Goal: Information Seeking & Learning: Learn about a topic

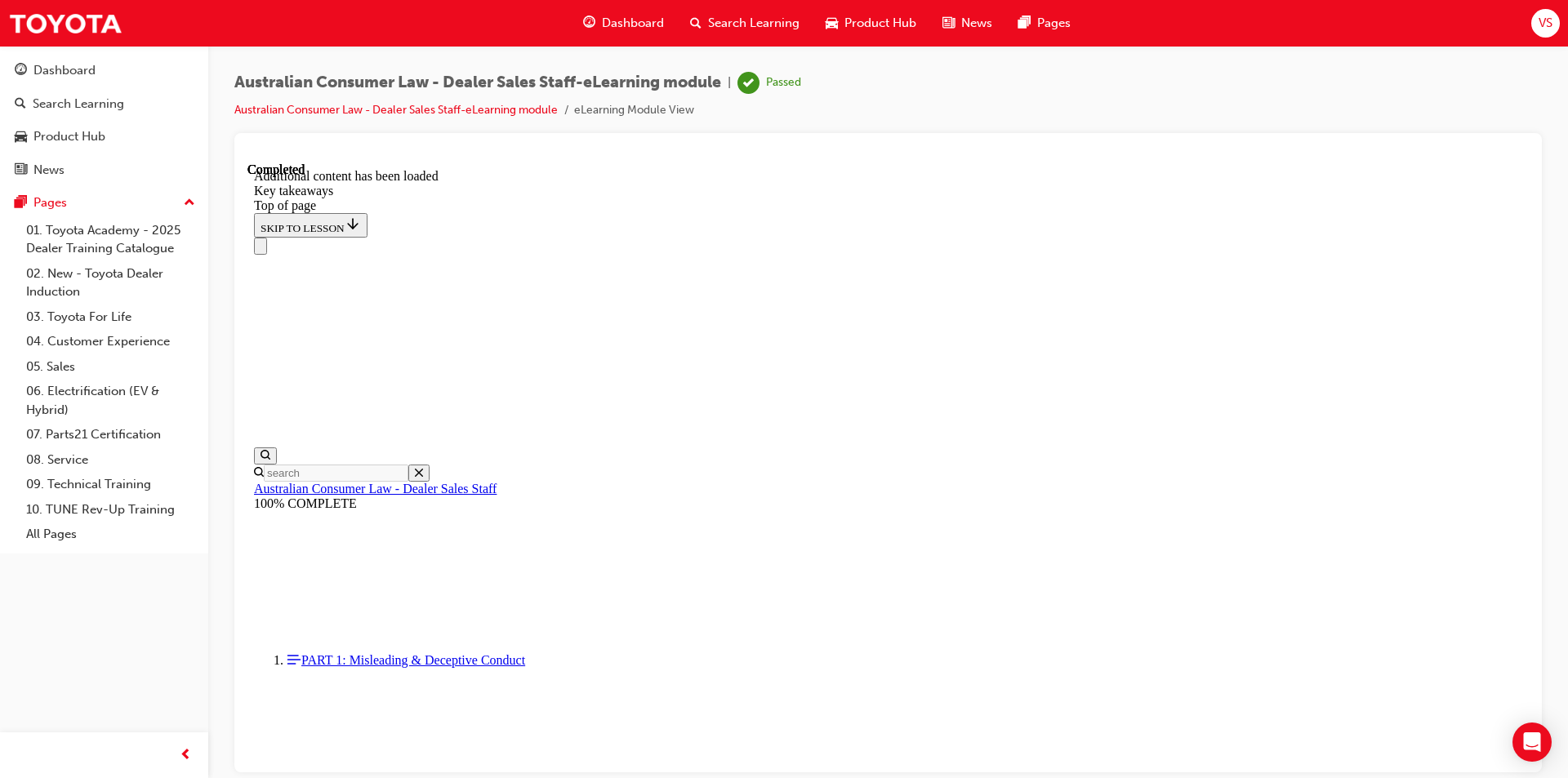
scroll to position [343, 0]
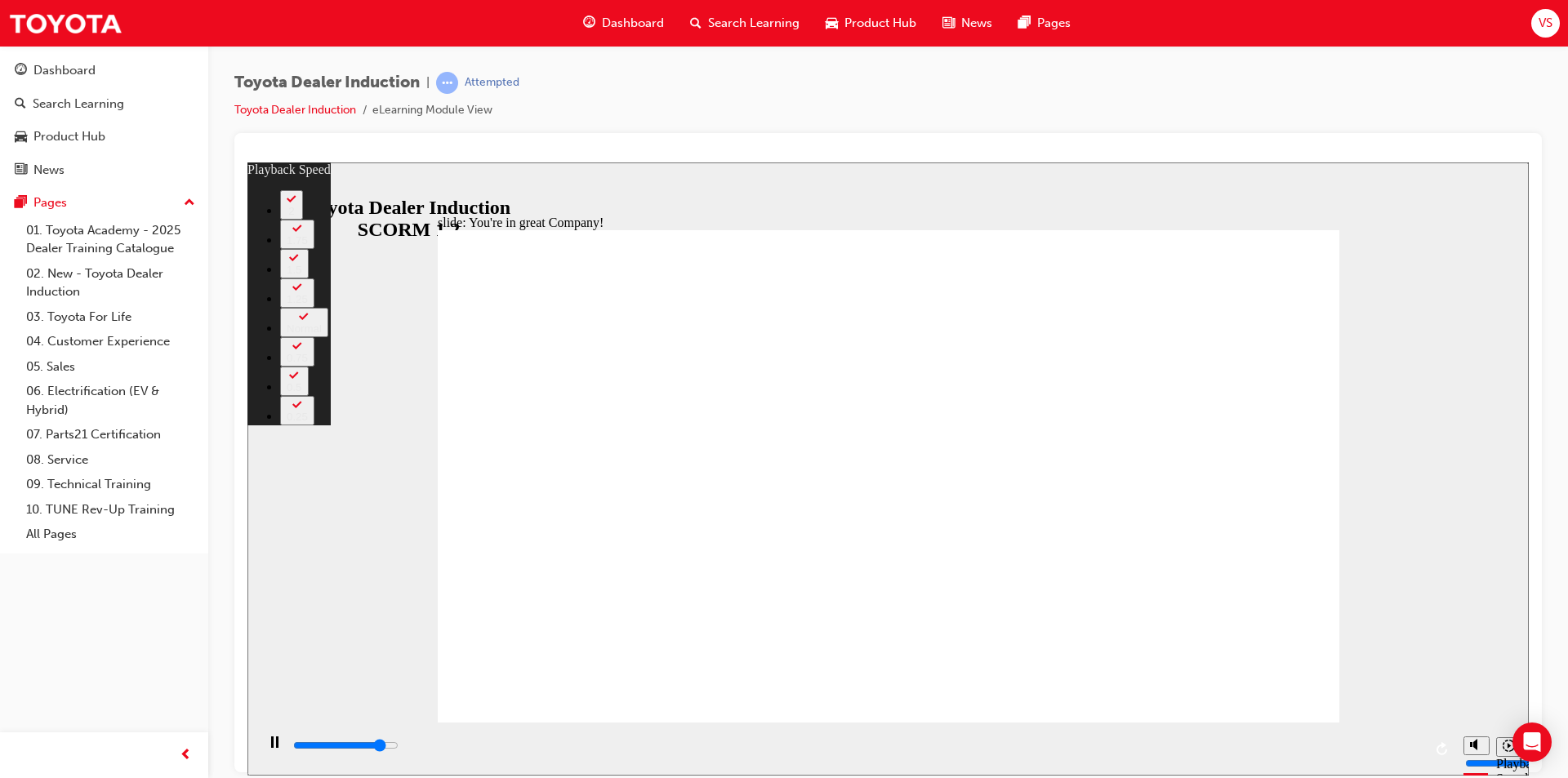
type input "6500"
type input "0"
type input "6700"
type input "0"
type input "7000"
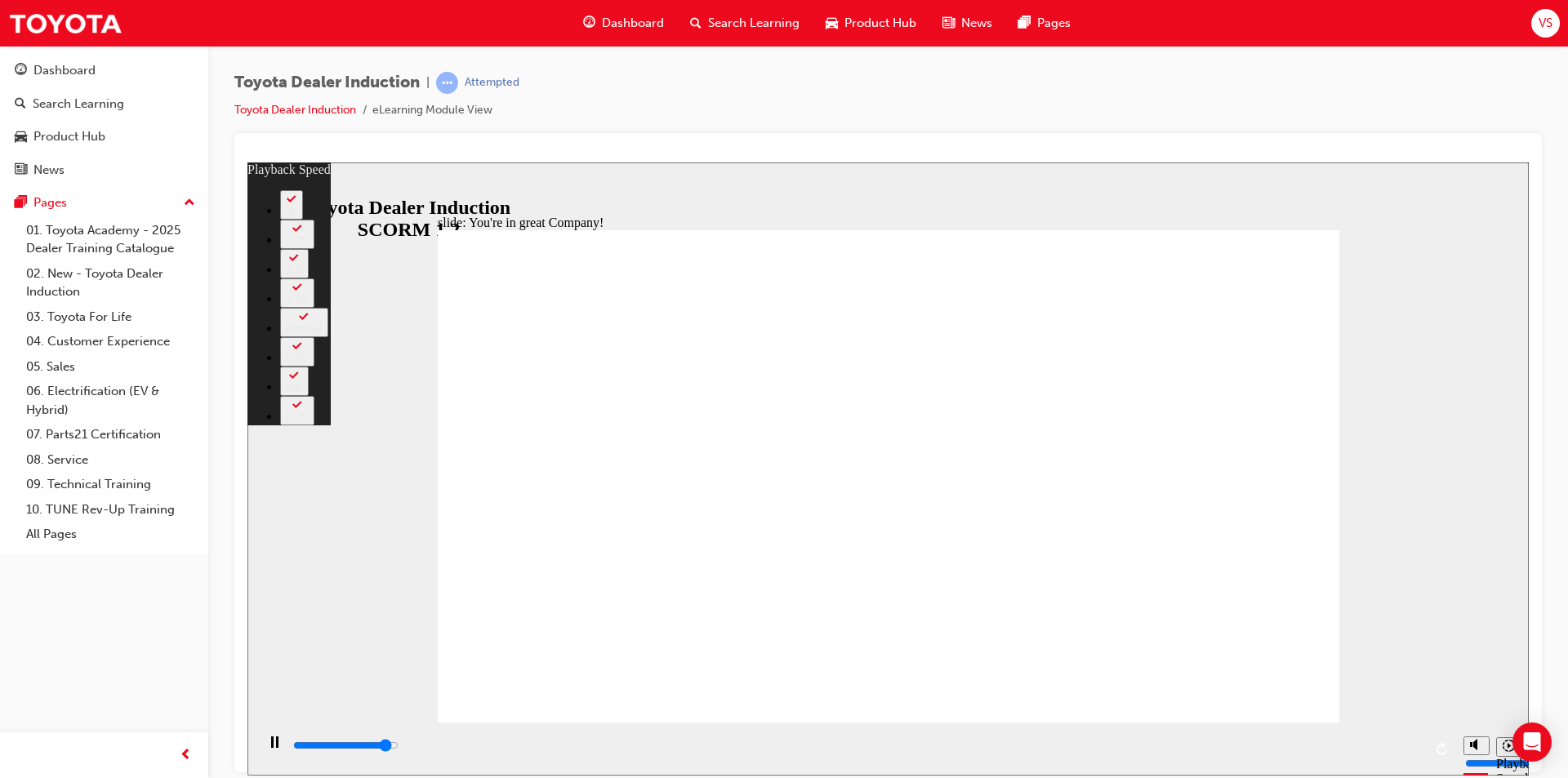
type input "1"
type input "7200"
type input "1"
type input "7500"
type input "1"
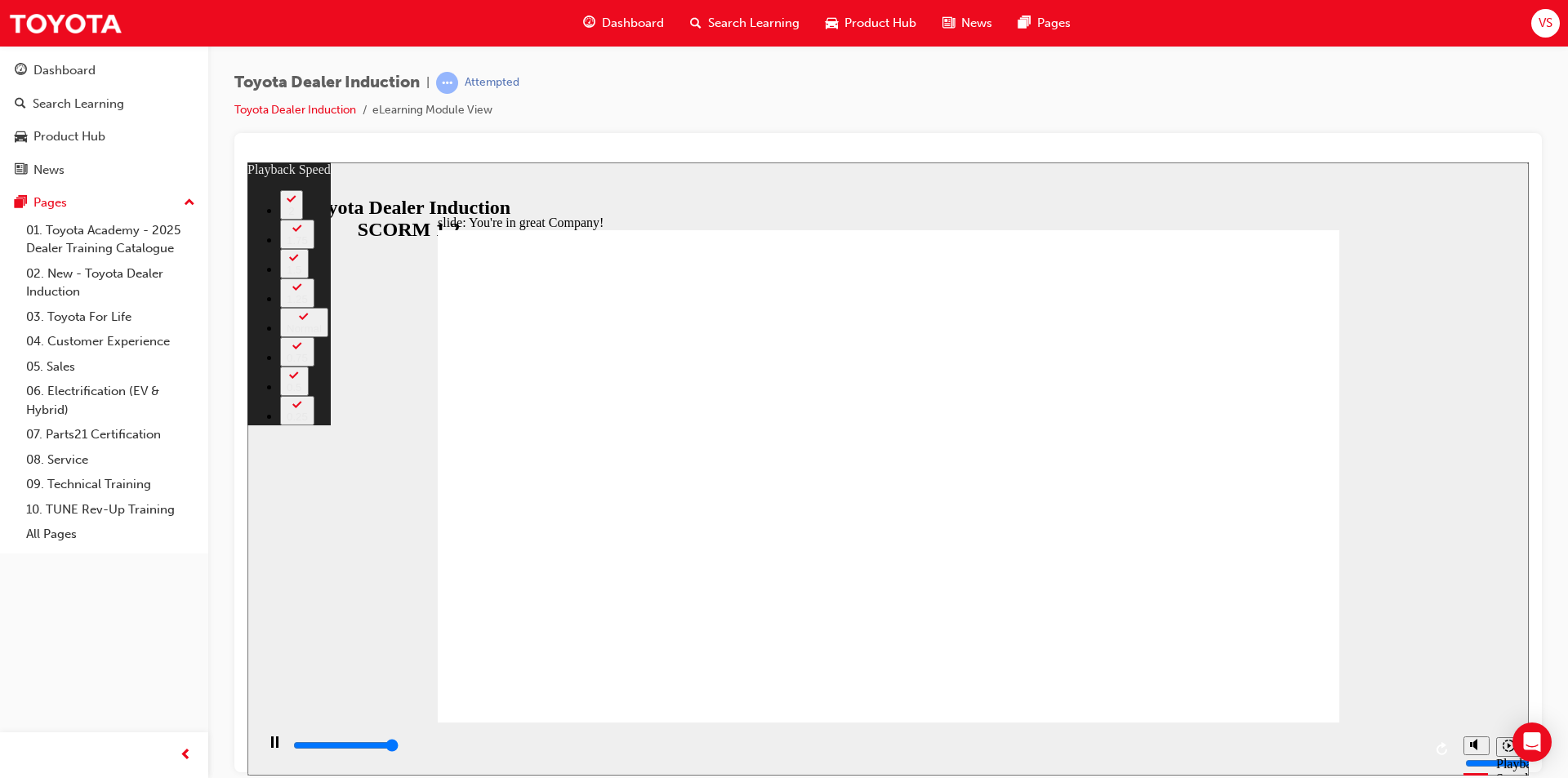
type input "7500"
type input "4"
